Goal: Transaction & Acquisition: Purchase product/service

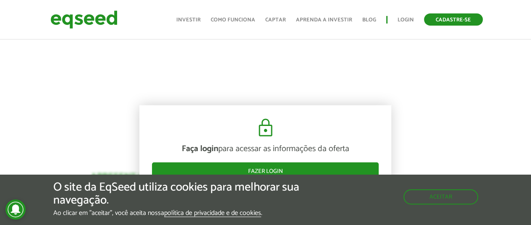
click at [421, 19] on link "Cadastre-se" at bounding box center [453, 19] width 59 height 12
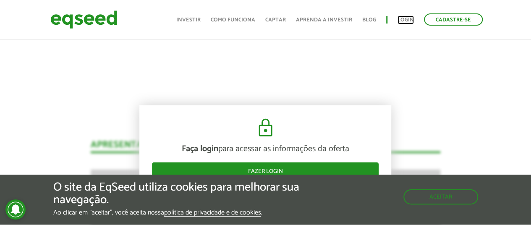
scroll to position [996, 0]
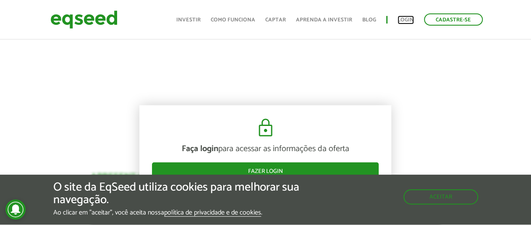
click at [407, 18] on link "Login" at bounding box center [405, 19] width 16 height 5
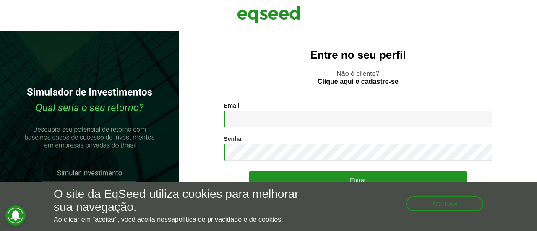
click at [261, 112] on input "Email *" at bounding box center [358, 119] width 269 height 16
type input "**********"
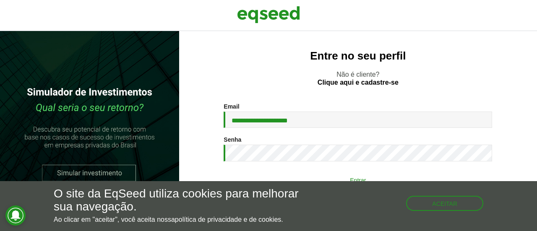
click at [319, 176] on button "Entrar" at bounding box center [358, 180] width 218 height 16
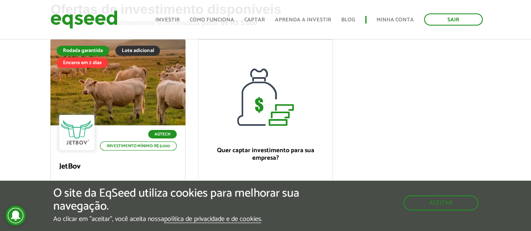
scroll to position [62, 0]
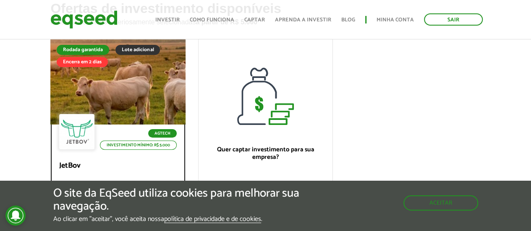
click at [111, 112] on div at bounding box center [118, 81] width 162 height 103
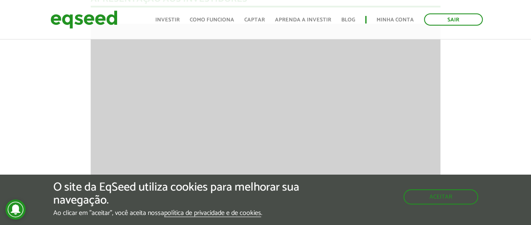
scroll to position [1047, 0]
